Goal: Information Seeking & Learning: Understand process/instructions

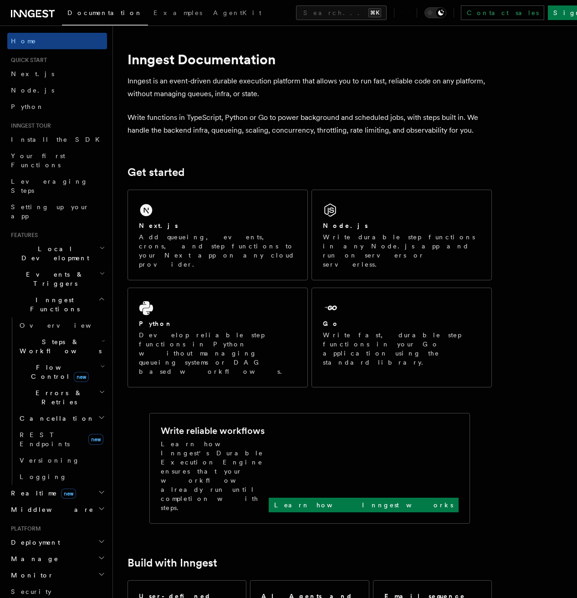
scroll to position [94, 0]
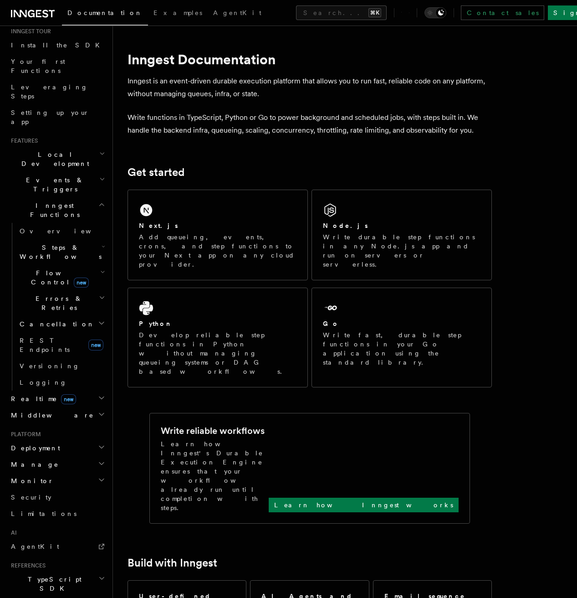
click at [76, 440] on h2 "Deployment" at bounding box center [57, 448] width 100 height 16
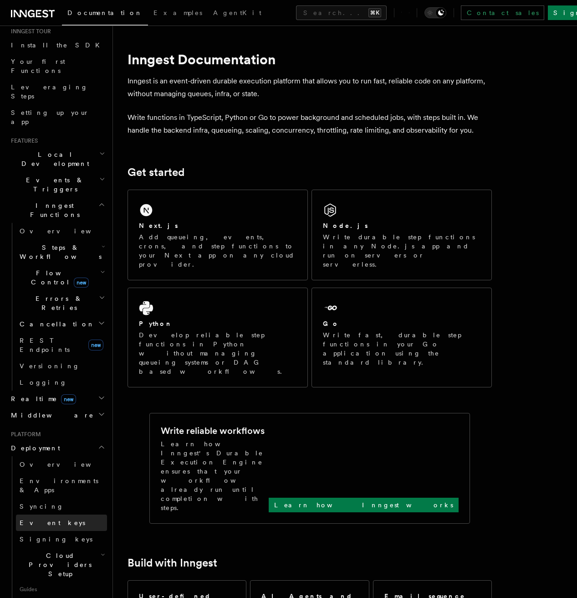
click at [65, 514] on link "Event keys" at bounding box center [61, 522] width 91 height 16
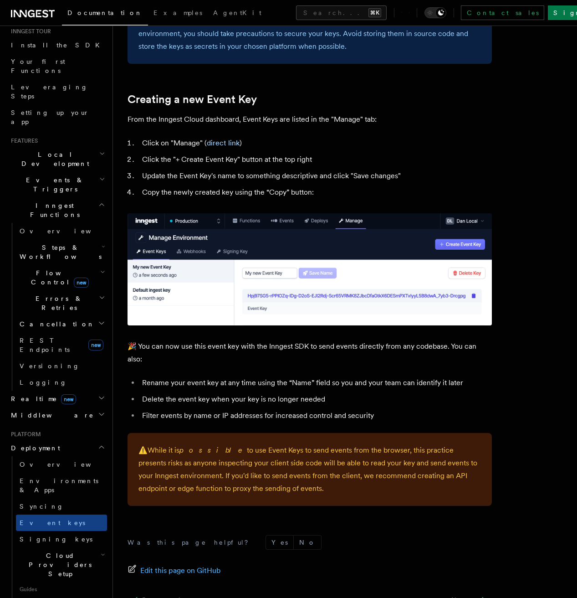
scroll to position [380, 0]
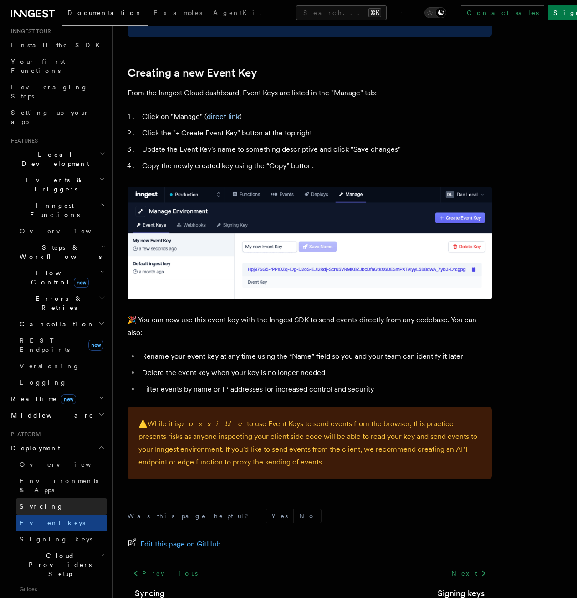
click at [89, 498] on link "Syncing" at bounding box center [61, 506] width 91 height 16
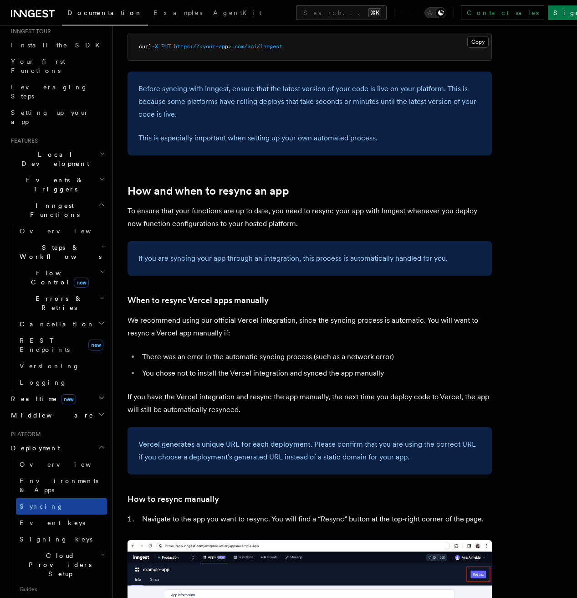
scroll to position [125, 0]
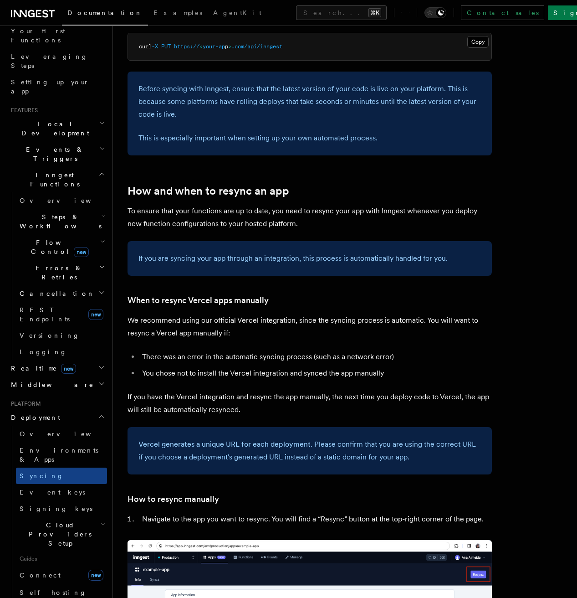
click at [48, 520] on span "Cloud Providers Setup" at bounding box center [58, 533] width 85 height 27
click at [51, 556] on span "Cloudflare Pages" at bounding box center [61, 564] width 67 height 16
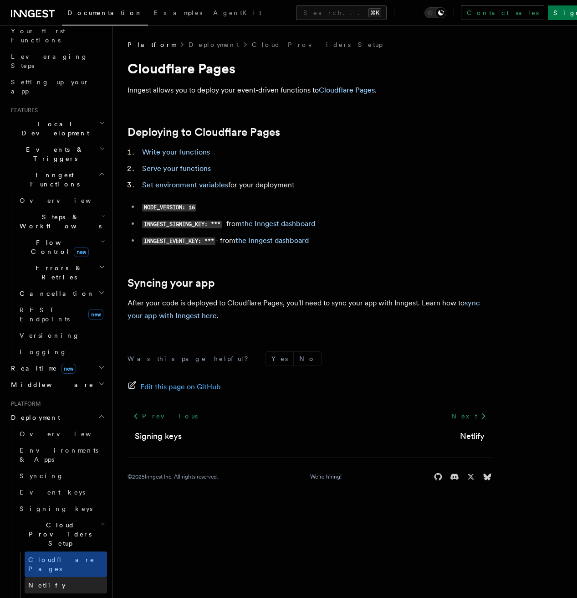
click at [53, 577] on link "Netlify" at bounding box center [66, 585] width 82 height 16
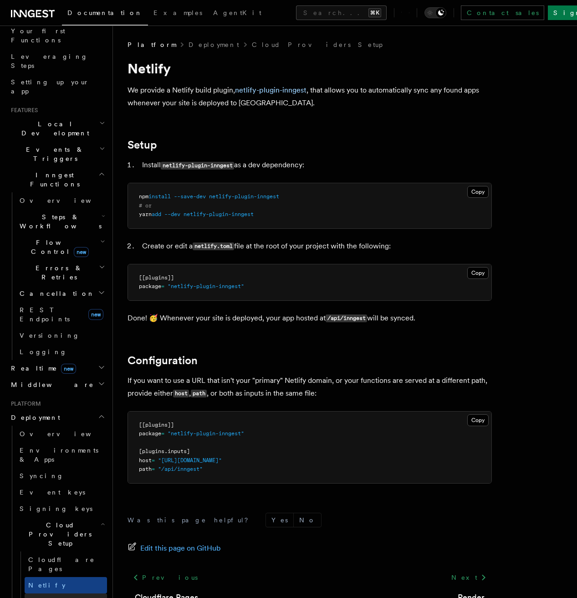
click at [55, 593] on link "Render" at bounding box center [66, 601] width 82 height 16
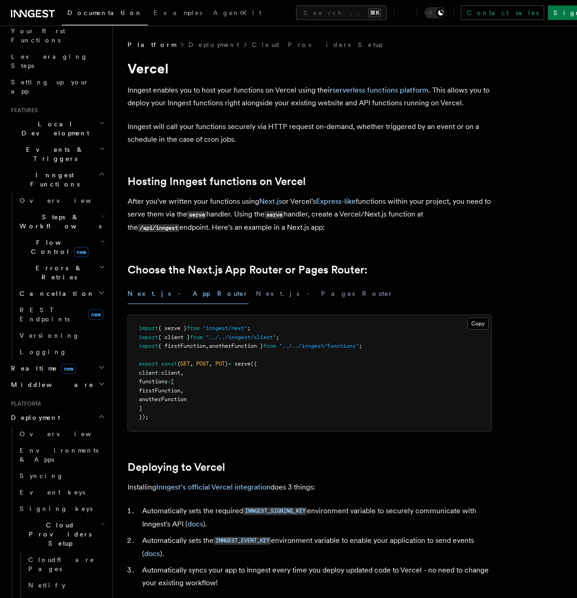
scroll to position [149, 0]
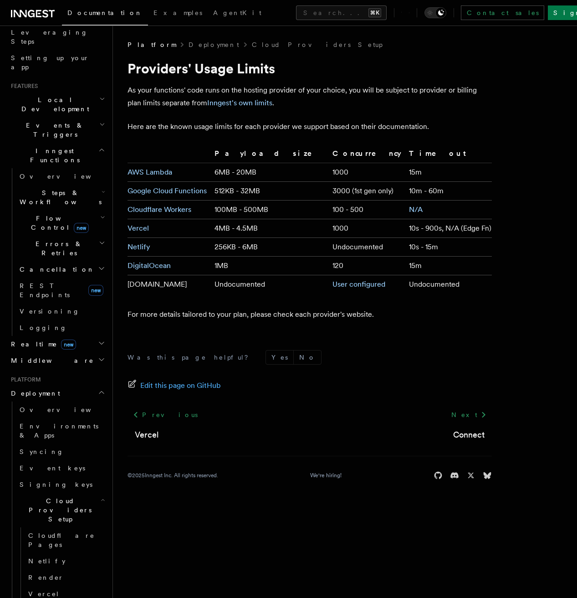
scroll to position [205, 0]
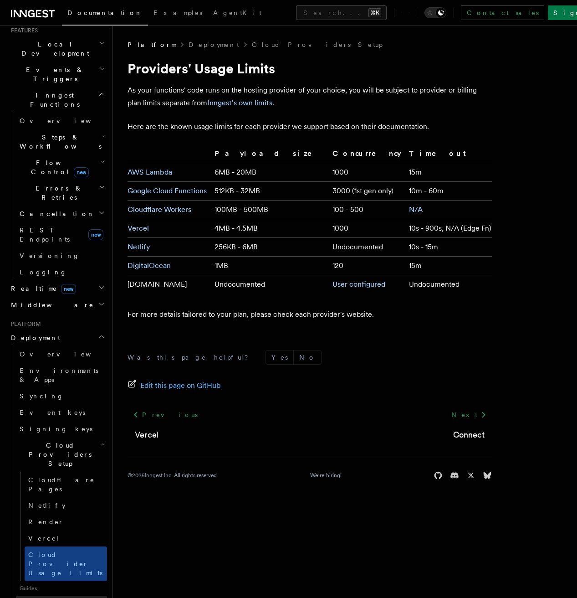
click at [60, 595] on link "Connect new" at bounding box center [61, 604] width 91 height 18
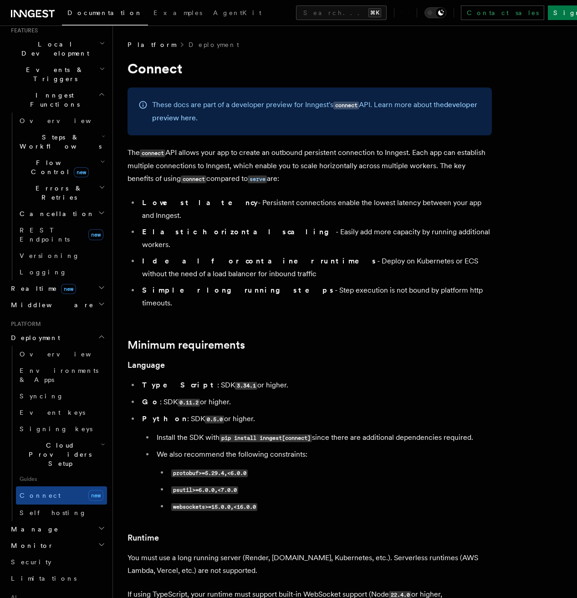
click at [60, 537] on h2 "Monitor" at bounding box center [57, 545] width 100 height 16
click at [65, 521] on h2 "Manage" at bounding box center [57, 529] width 100 height 16
click at [312, 173] on p "The connect API allows your app to create an outbound persistent connection to …" at bounding box center [310, 165] width 364 height 39
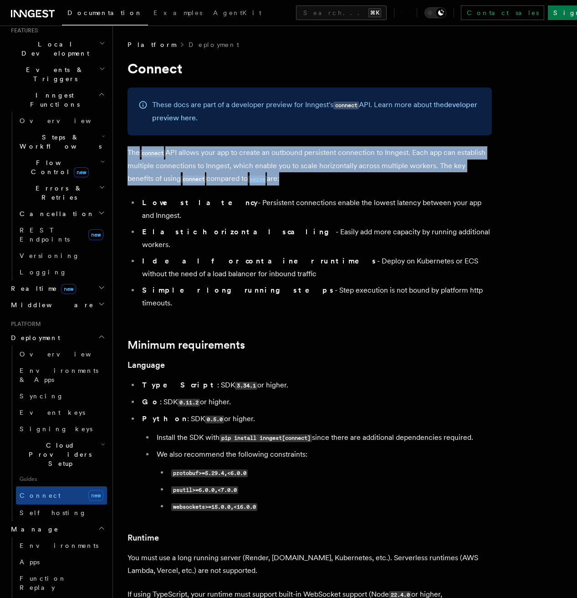
click at [329, 179] on p "The connect API allows your app to create an outbound persistent connection to …" at bounding box center [310, 165] width 364 height 39
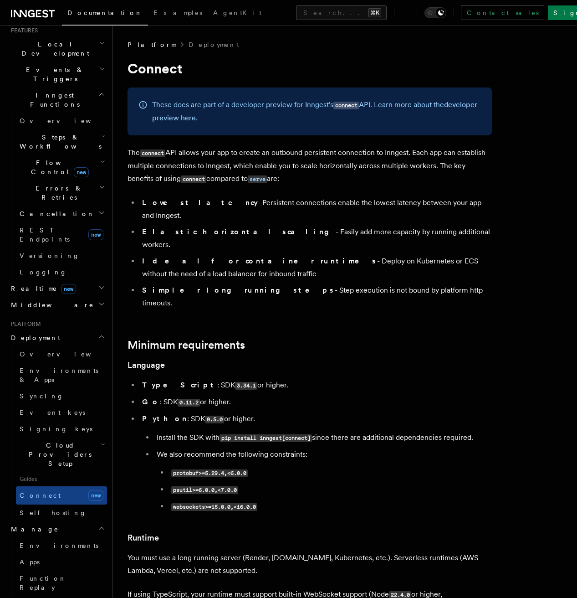
click at [329, 179] on p "The connect API allows your app to create an outbound persistent connection to …" at bounding box center [310, 165] width 364 height 39
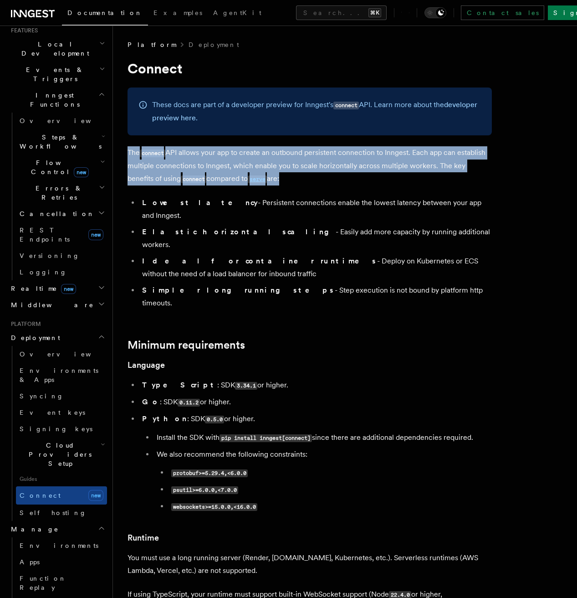
click at [343, 179] on p "The connect API allows your app to create an outbound persistent connection to …" at bounding box center [310, 165] width 364 height 39
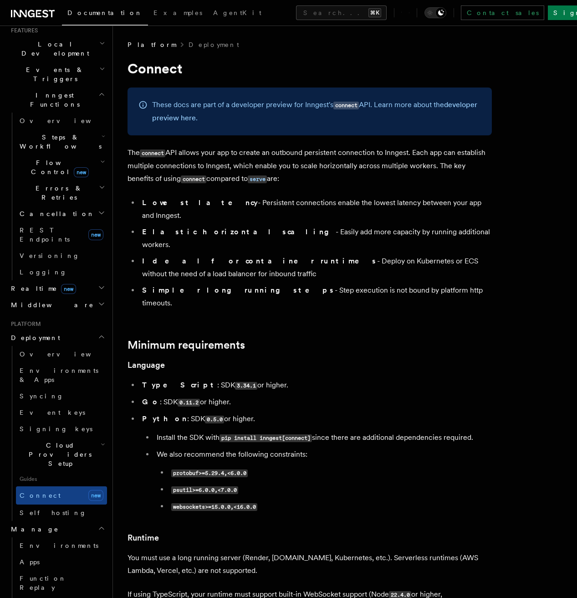
click at [343, 179] on p "The connect API allows your app to create an outbound persistent connection to …" at bounding box center [310, 165] width 364 height 39
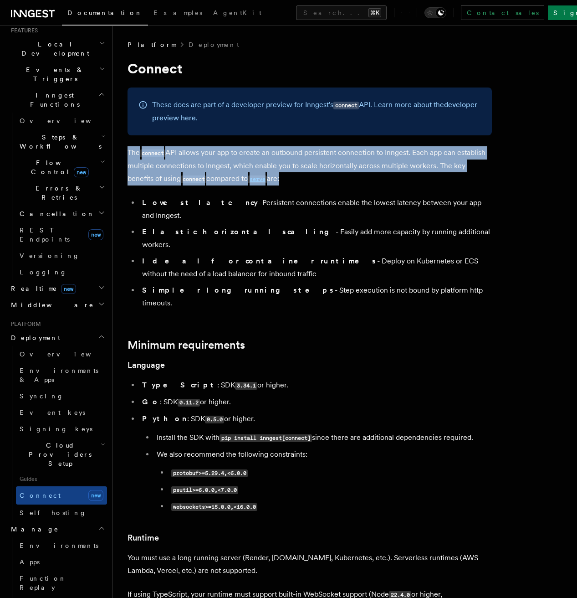
click at [356, 178] on p "The connect API allows your app to create an outbound persistent connection to …" at bounding box center [310, 165] width 364 height 39
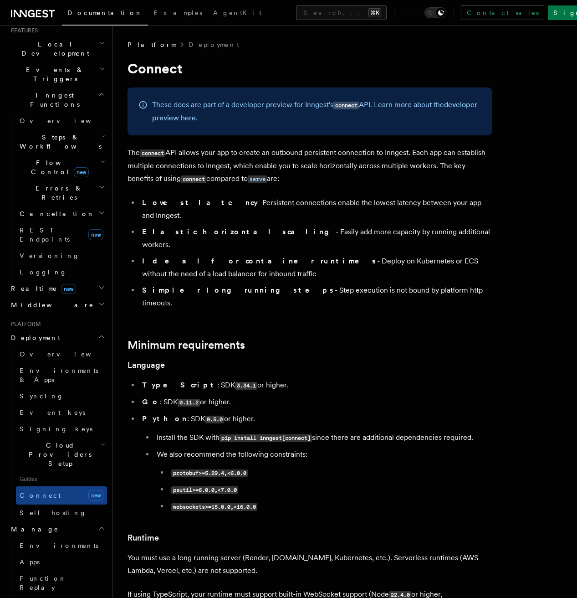
click at [356, 178] on p "The connect API allows your app to create an outbound persistent connection to …" at bounding box center [310, 165] width 364 height 39
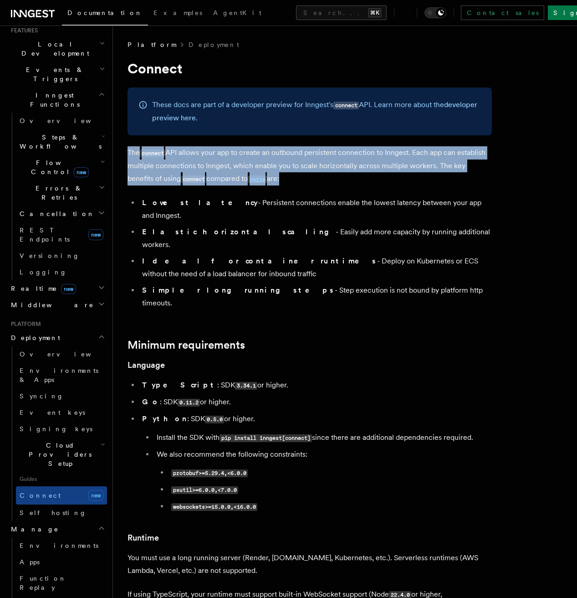
click at [368, 178] on p "The connect API allows your app to create an outbound persistent connection to …" at bounding box center [310, 165] width 364 height 39
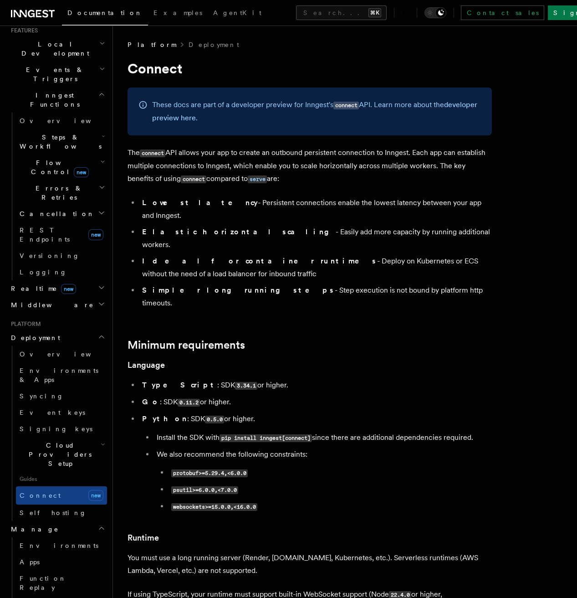
click at [368, 178] on p "The connect API allows your app to create an outbound persistent connection to …" at bounding box center [310, 165] width 364 height 39
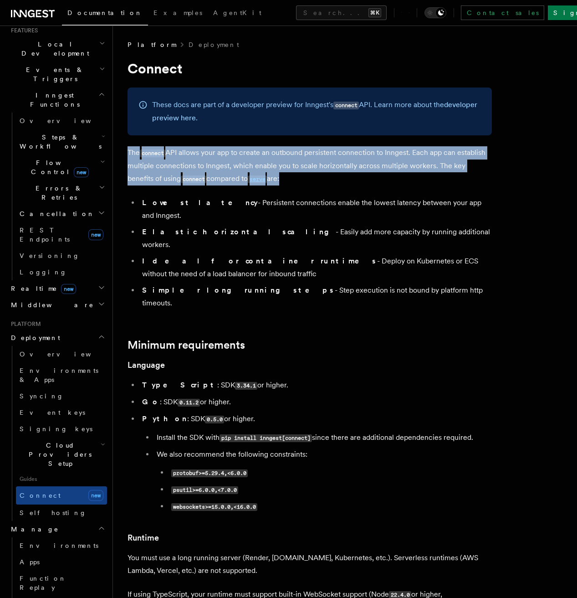
click at [385, 178] on p "The connect API allows your app to create an outbound persistent connection to …" at bounding box center [310, 165] width 364 height 39
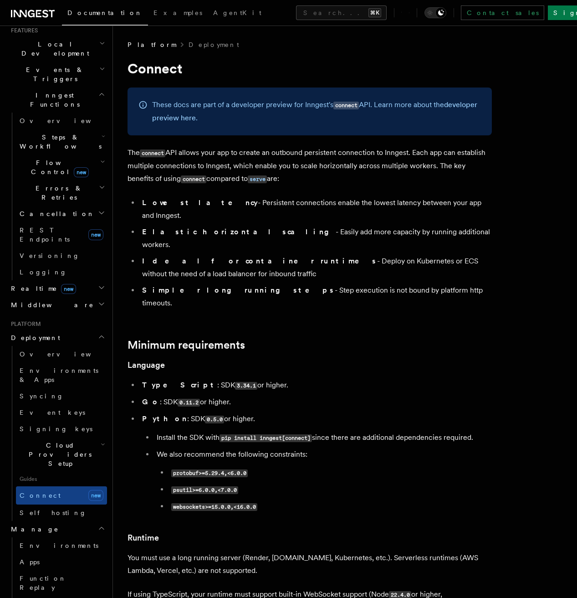
click at [385, 178] on p "The connect API allows your app to create an outbound persistent connection to …" at bounding box center [310, 165] width 364 height 39
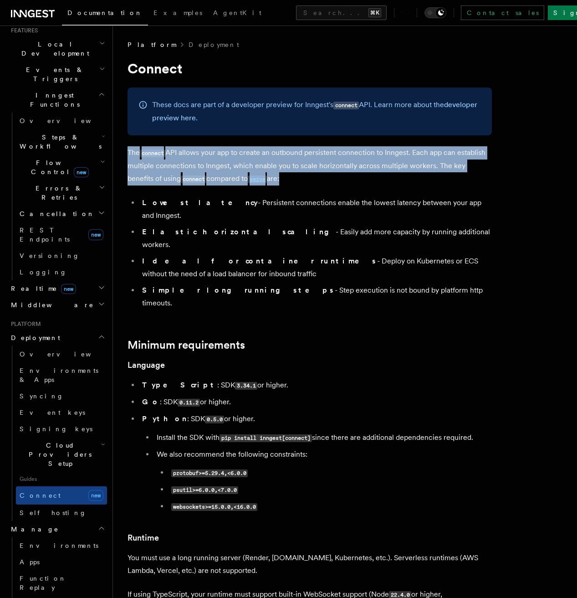
click at [400, 179] on p "The connect API allows your app to create an outbound persistent connection to …" at bounding box center [310, 165] width 364 height 39
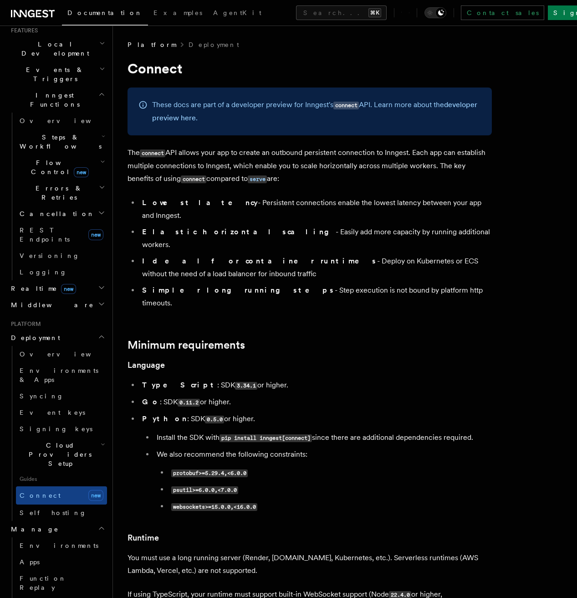
click at [400, 179] on p "The connect API allows your app to create an outbound persistent connection to …" at bounding box center [310, 165] width 364 height 39
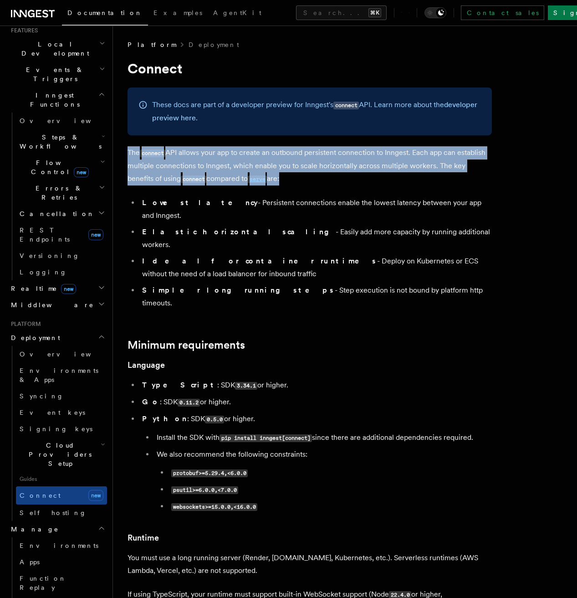
click at [407, 177] on p "The connect API allows your app to create an outbound persistent connection to …" at bounding box center [310, 165] width 364 height 39
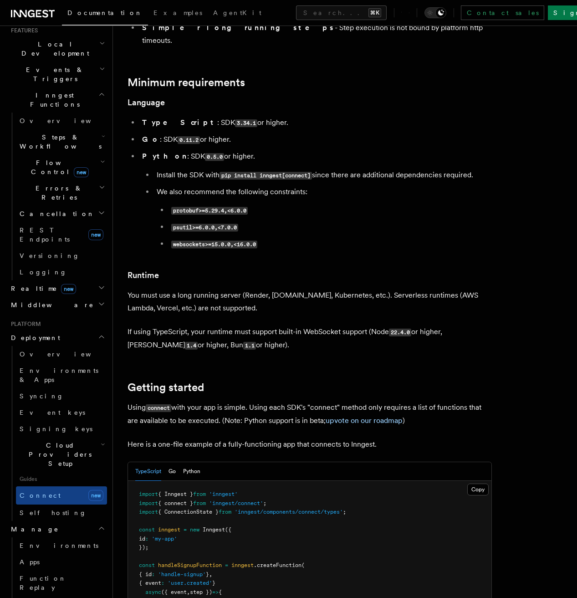
scroll to position [388, 0]
